Goal: Information Seeking & Learning: Learn about a topic

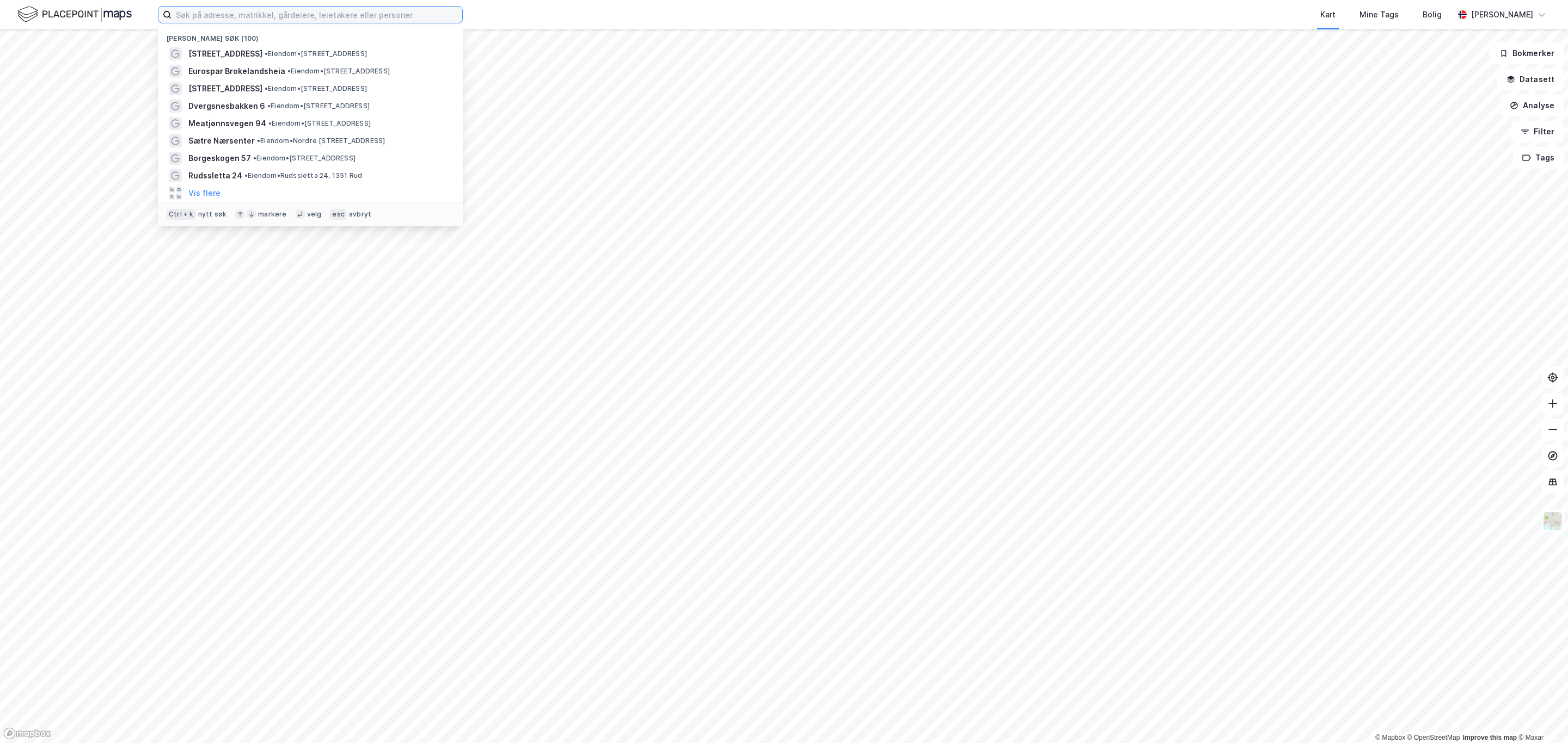
click at [326, 13] on input at bounding box center [317, 15] width 290 height 17
paste input "[STREET_ADDRESS]"
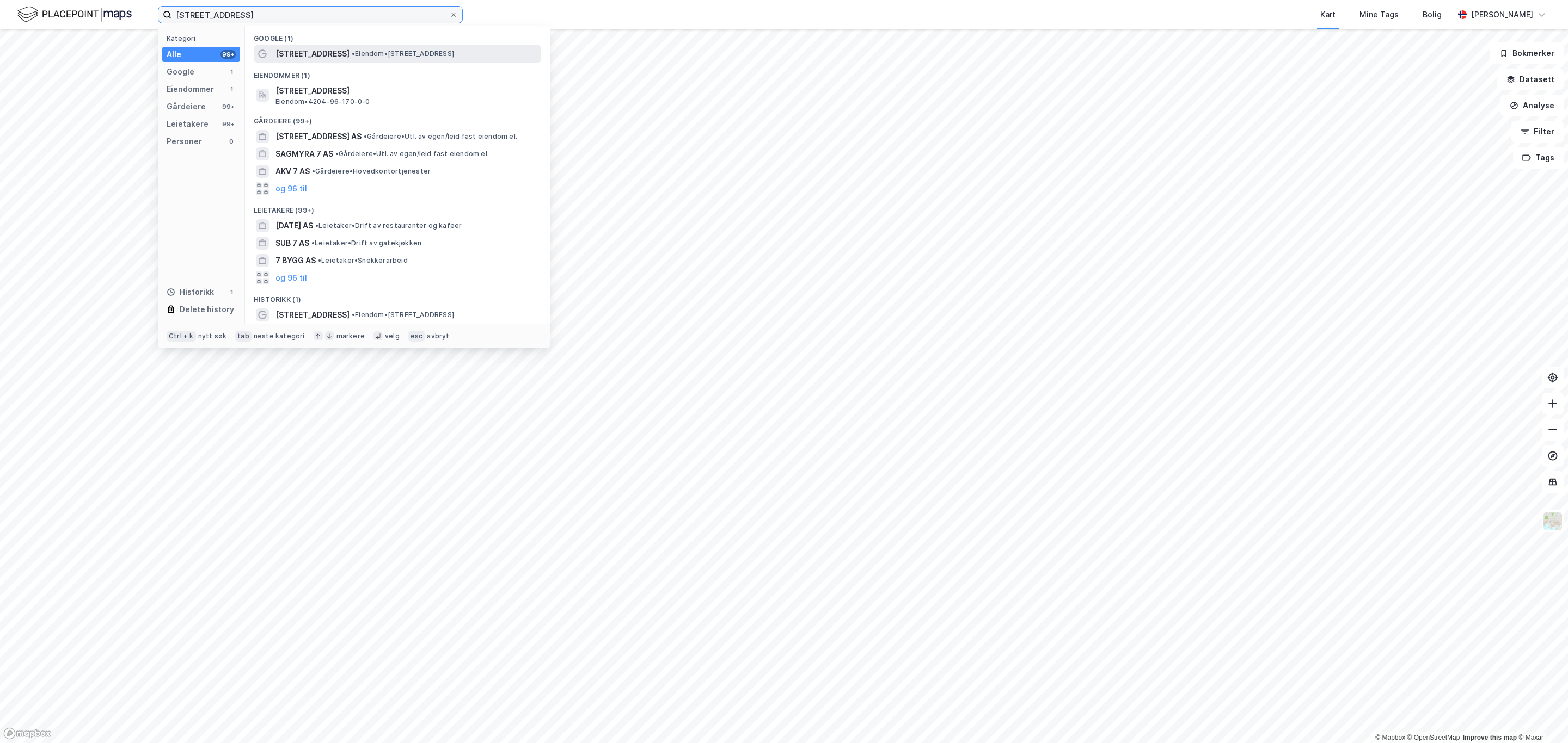
type input "[STREET_ADDRESS]"
click at [395, 46] on div "[STREET_ADDRESS] • Eiendom • [STREET_ADDRESS]" at bounding box center [397, 53] width 288 height 17
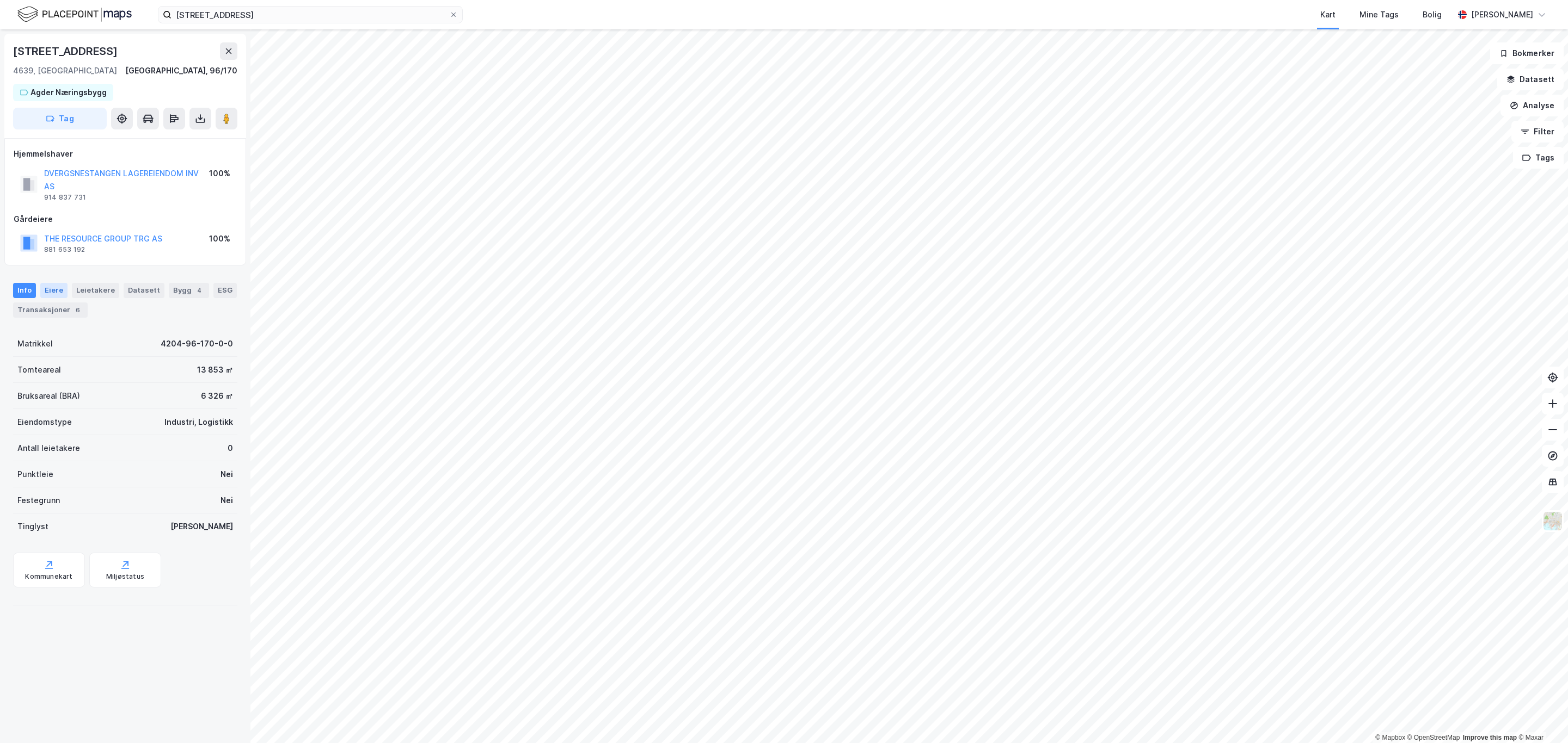
click at [59, 292] on div "Eiere" at bounding box center [53, 290] width 27 height 15
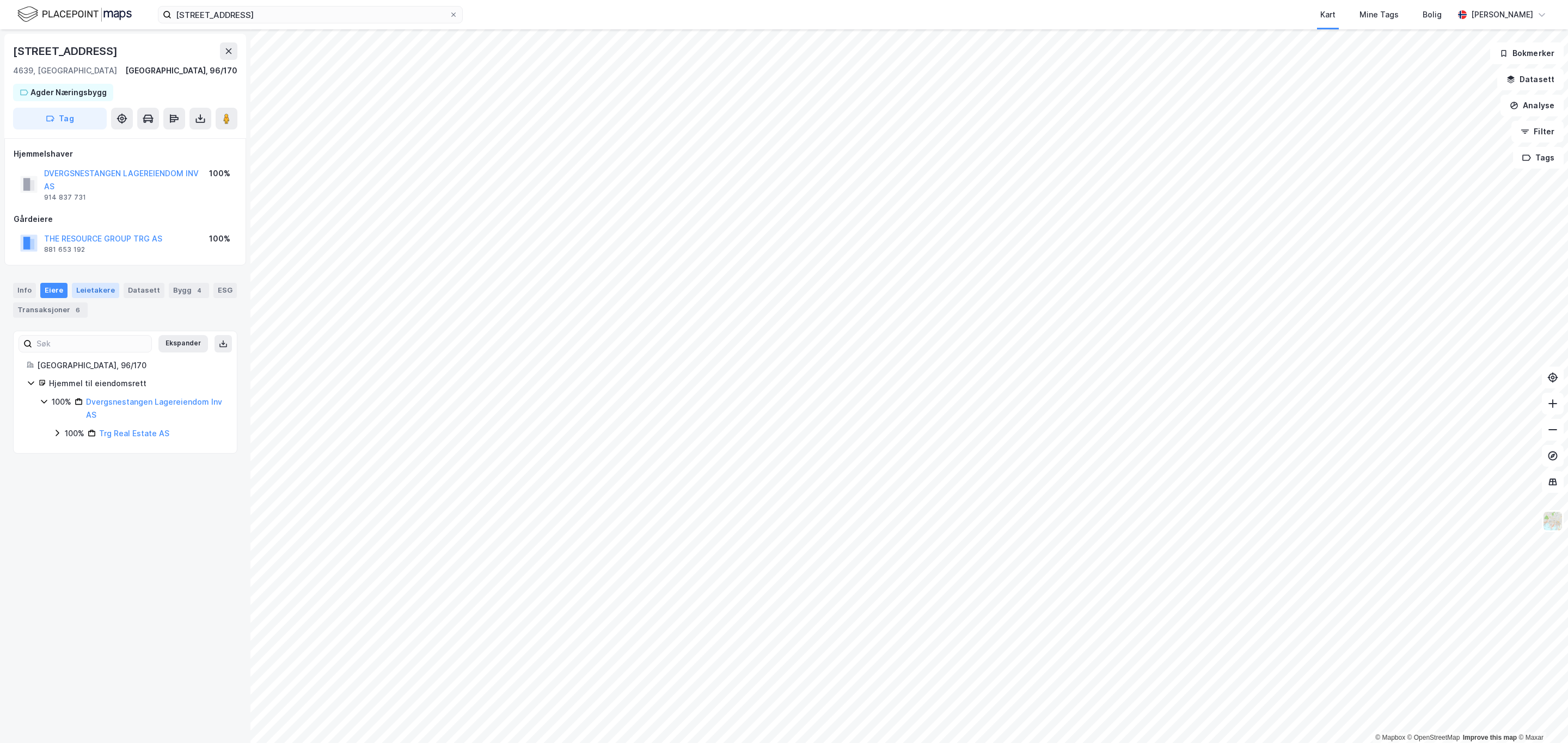
click at [88, 293] on div "Leietakere" at bounding box center [95, 290] width 47 height 15
click at [152, 281] on div "Info [PERSON_NAME] Datasett Bygg 4 ESG Transaksjoner 6" at bounding box center [125, 296] width 250 height 52
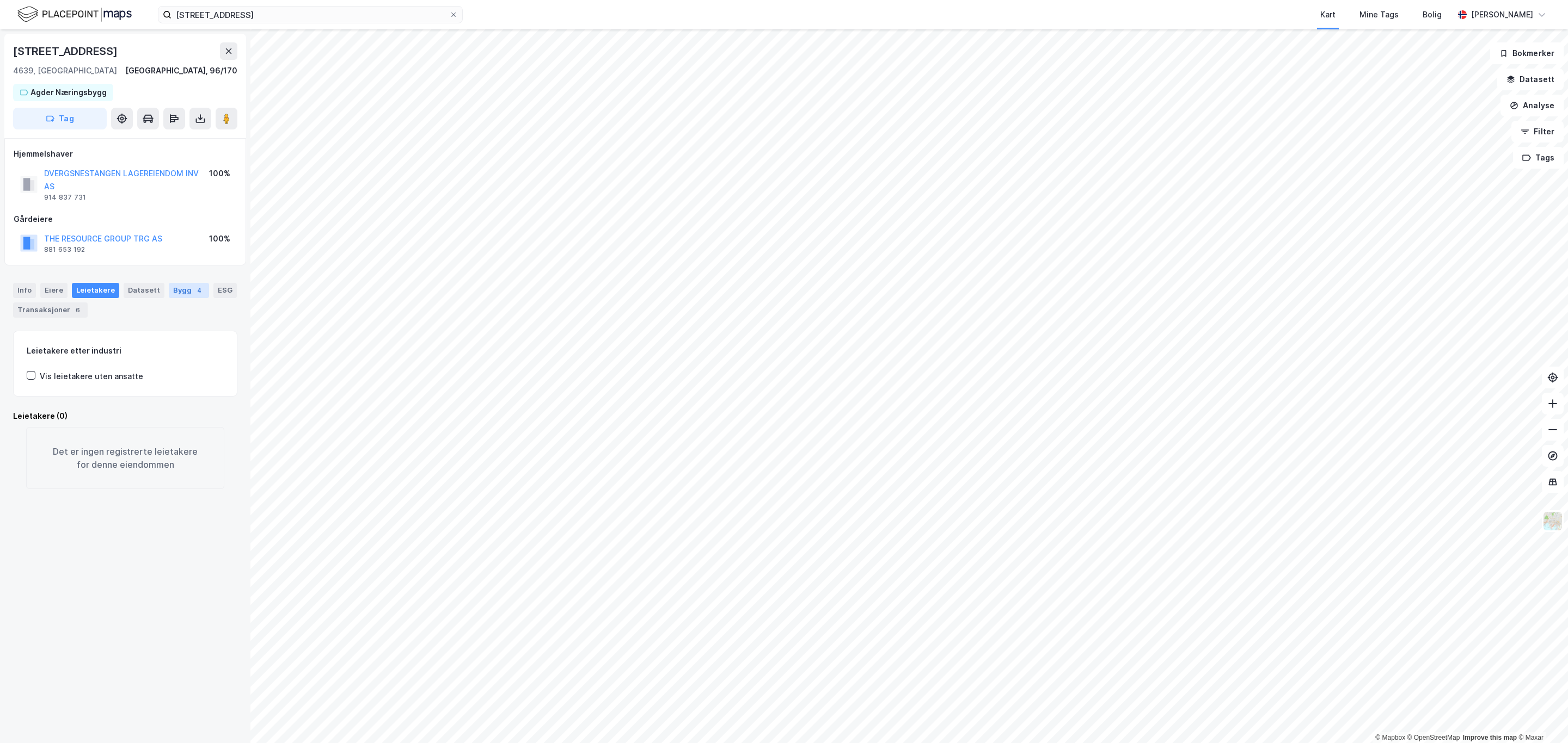
click at [178, 291] on div "Bygg 4" at bounding box center [189, 290] width 40 height 15
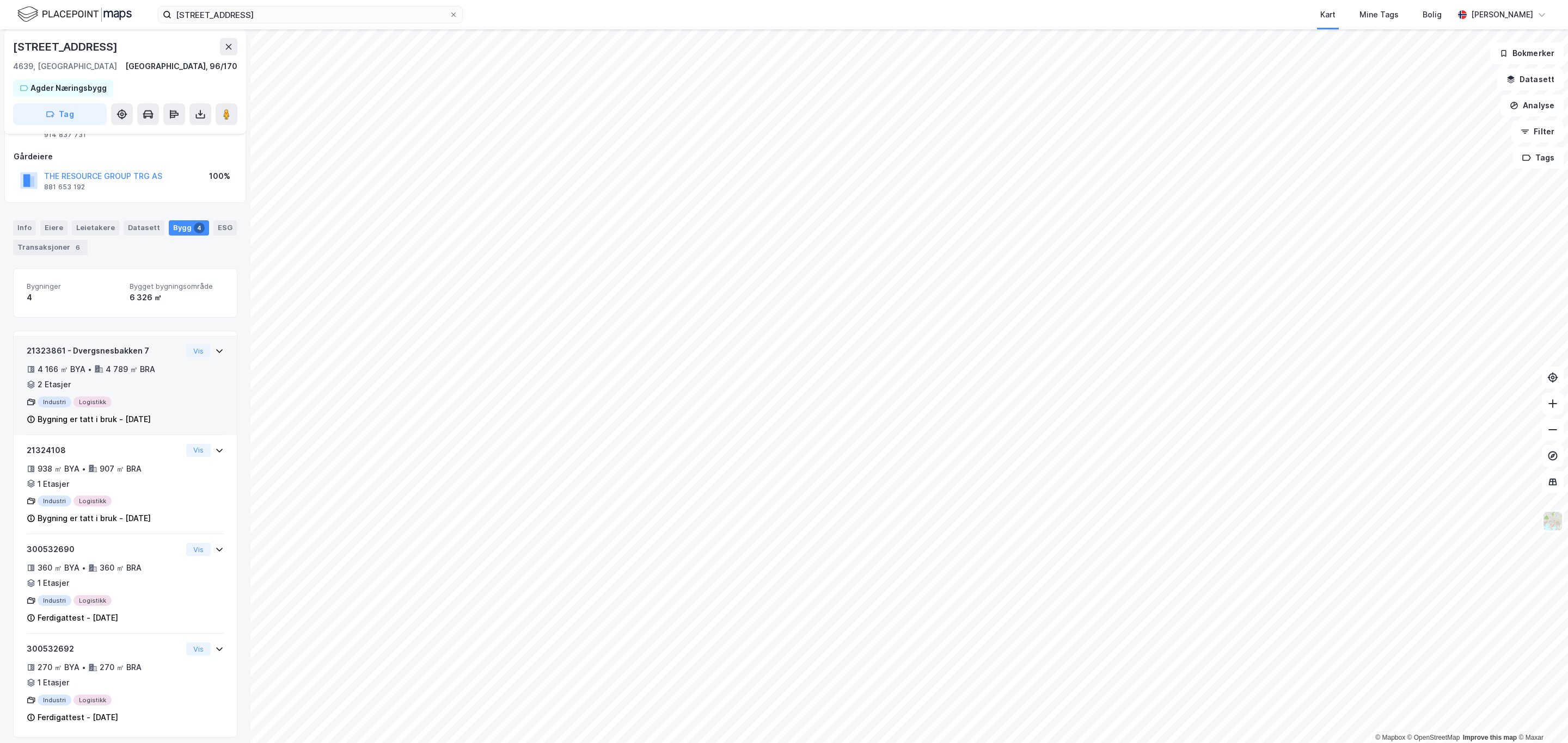
scroll to position [85, 0]
